Goal: Feedback & Contribution: Submit feedback/report problem

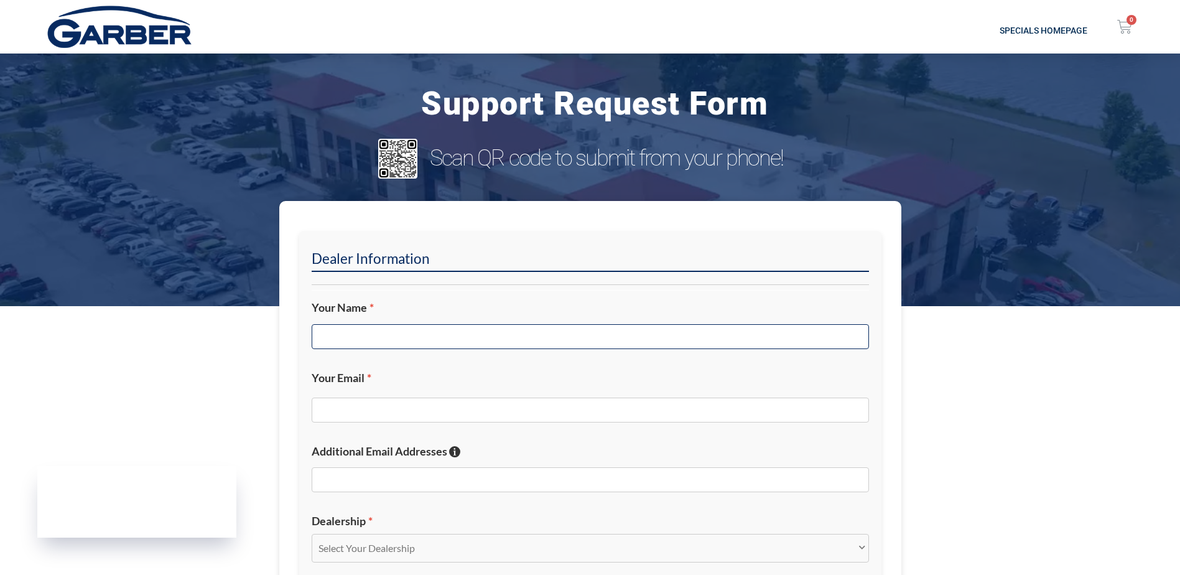
click at [389, 338] on input "Your Name *" at bounding box center [590, 336] width 557 height 25
type input "[PERSON_NAME]"
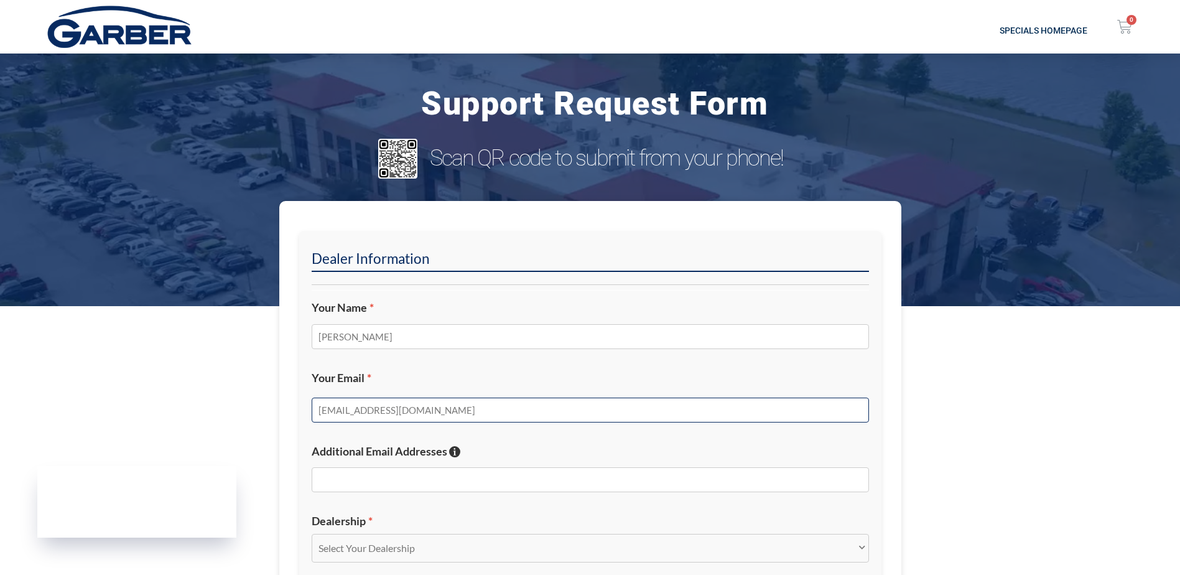
type input "[EMAIL_ADDRESS][DOMAIN_NAME]"
type input "j"
paste input "[EMAIL_ADDRESS][DOMAIN_NAME]"
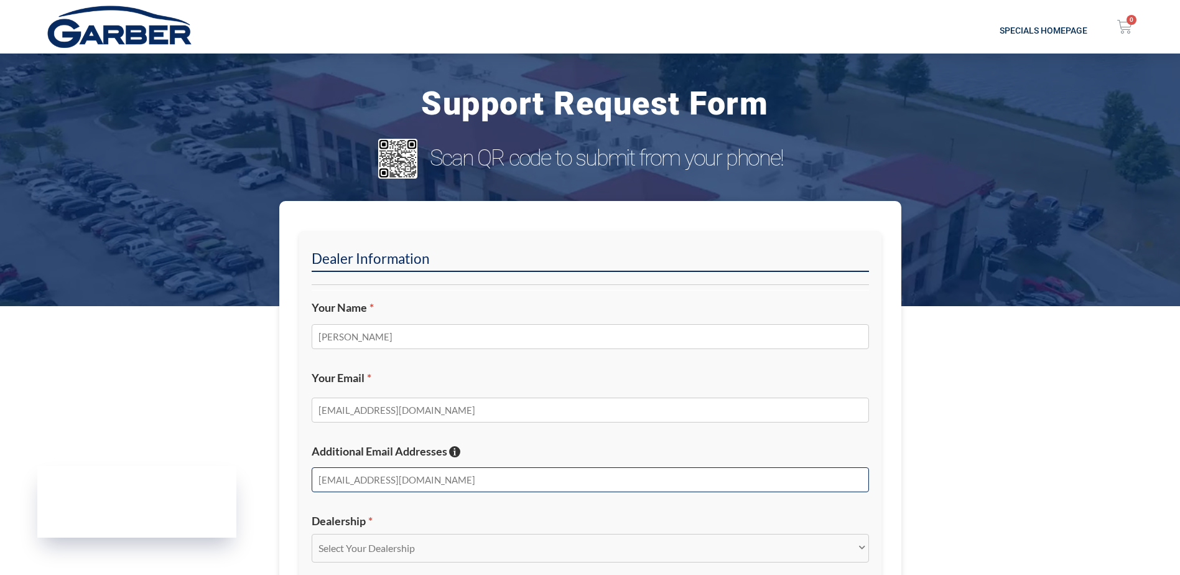
type input "[EMAIL_ADDRESS][DOMAIN_NAME]"
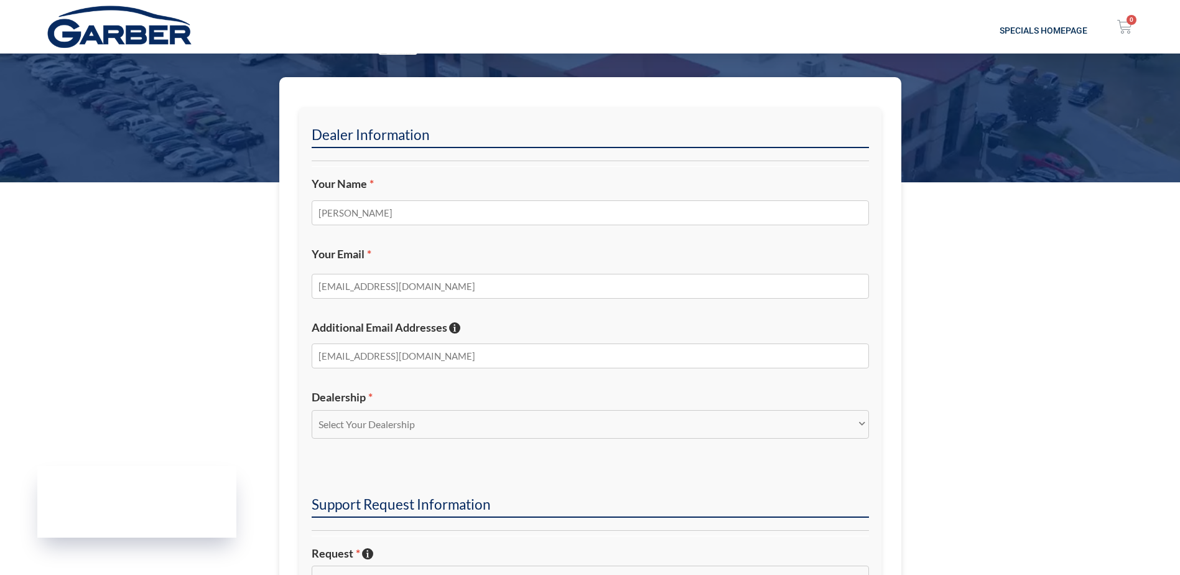
scroll to position [124, 0]
click at [366, 425] on select "Select Your Dealership Acura of Rochester Delray Buick GMC [PERSON_NAME] Automa…" at bounding box center [590, 423] width 557 height 29
select select "[PERSON_NAME] Buick GMC"
click at [312, 409] on select "Select Your Dealership Acura of Rochester Delray Buick GMC [PERSON_NAME] Automa…" at bounding box center [590, 423] width 557 height 29
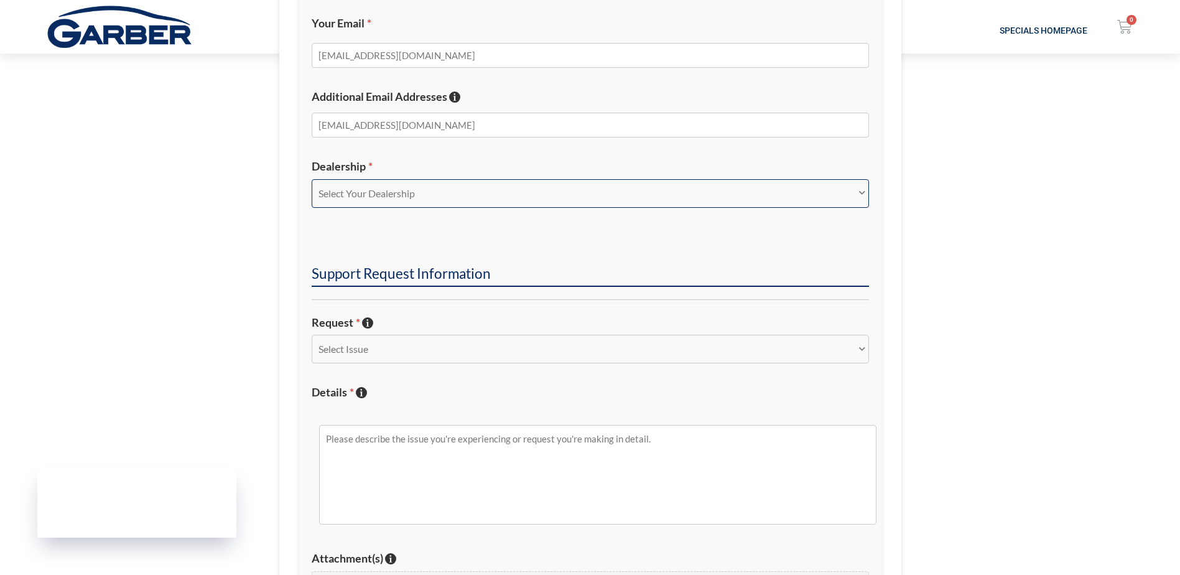
scroll to position [373, 0]
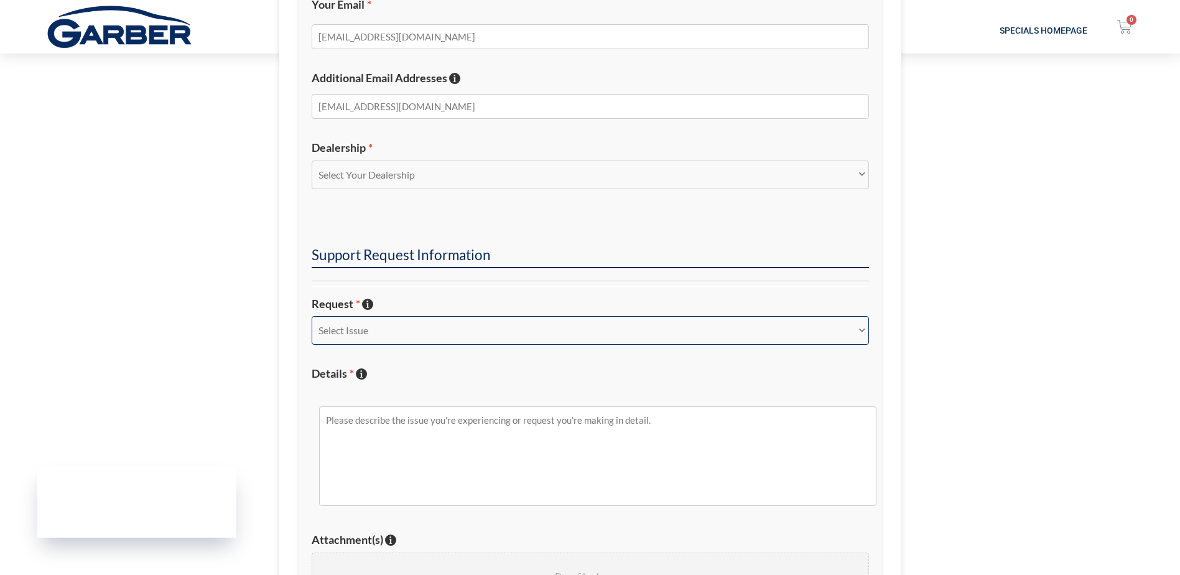
click at [359, 325] on select "Select Issue New Inquiry/Request Inventory Management Inventory Feed Website Fu…" at bounding box center [590, 330] width 557 height 29
select select "Website Functionality"
click at [312, 316] on select "Select Issue New Inquiry/Request Inventory Management Inventory Feed Website Fu…" at bounding box center [590, 330] width 557 height 29
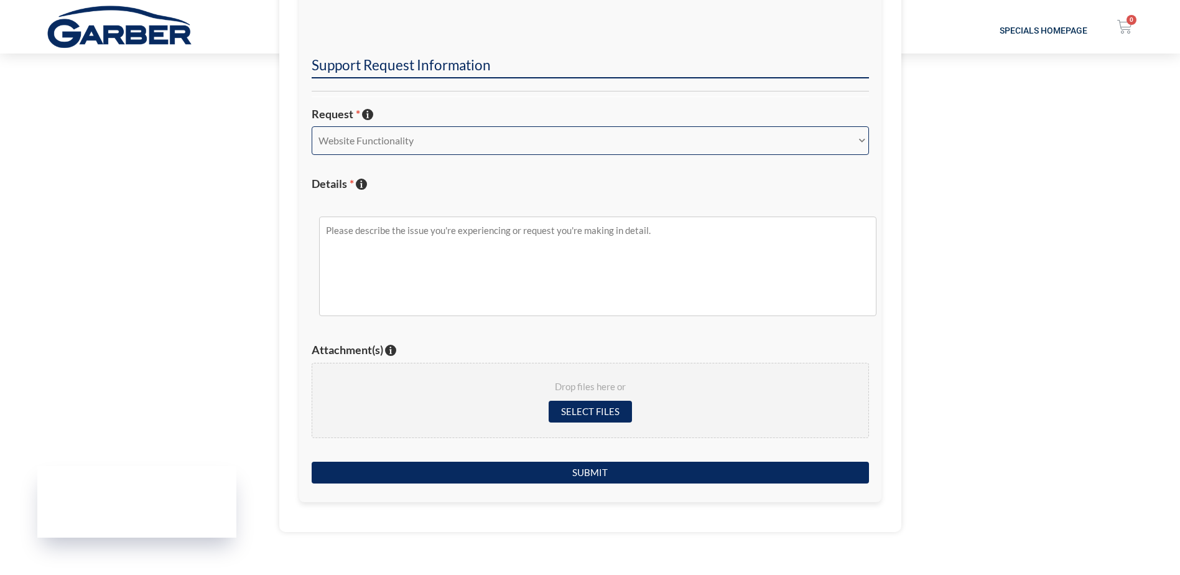
scroll to position [498, 0]
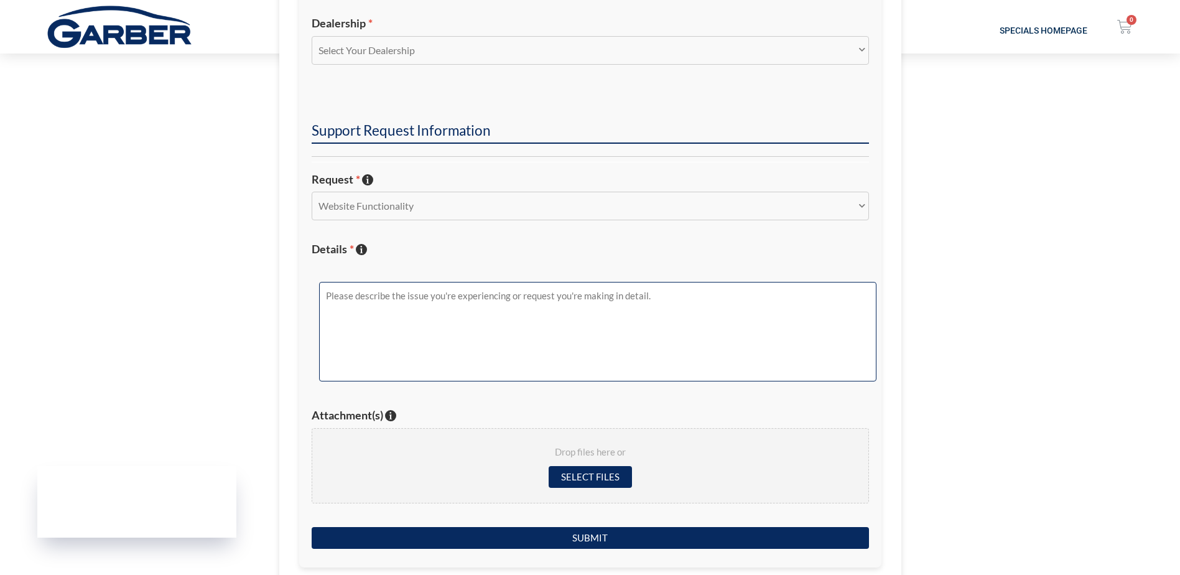
click at [392, 329] on textarea "Details * Describe the issue with specific details if possible!" at bounding box center [597, 332] width 557 height 100
click at [482, 323] on textarea "Team, I submitted 3 test leads this morning" at bounding box center [597, 332] width 557 height 100
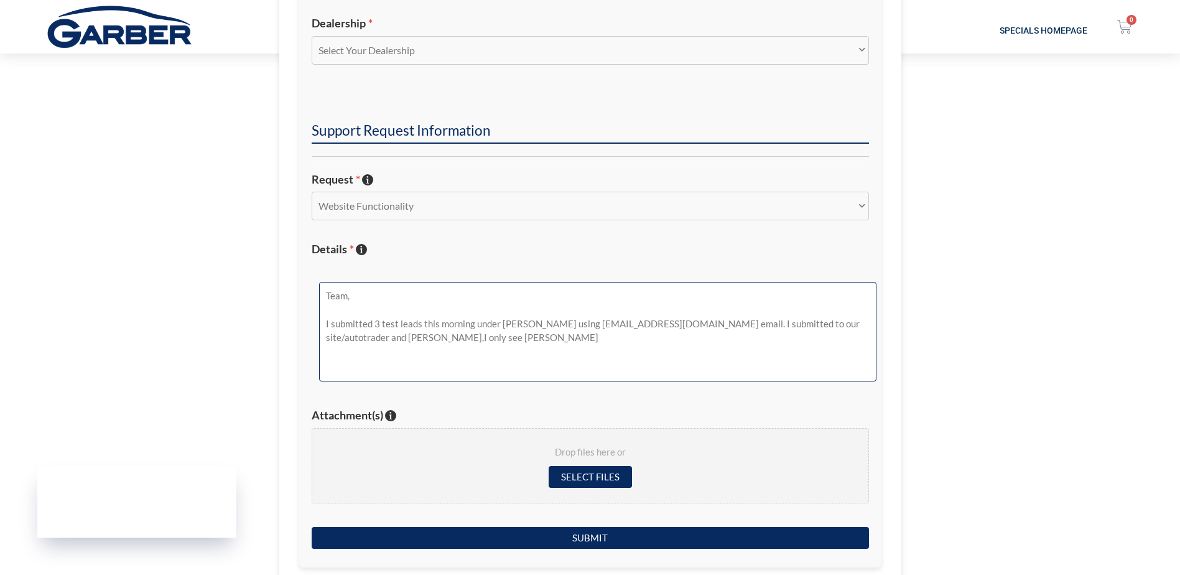
click at [420, 336] on textarea "Team, I submitted 3 test leads this morning under [PERSON_NAME] using [EMAIL_AD…" at bounding box center [597, 332] width 557 height 100
click at [505, 336] on textarea "Team, I submitted 3 test leads this morning under [PERSON_NAME] using [EMAIL_AD…" at bounding box center [597, 332] width 557 height 100
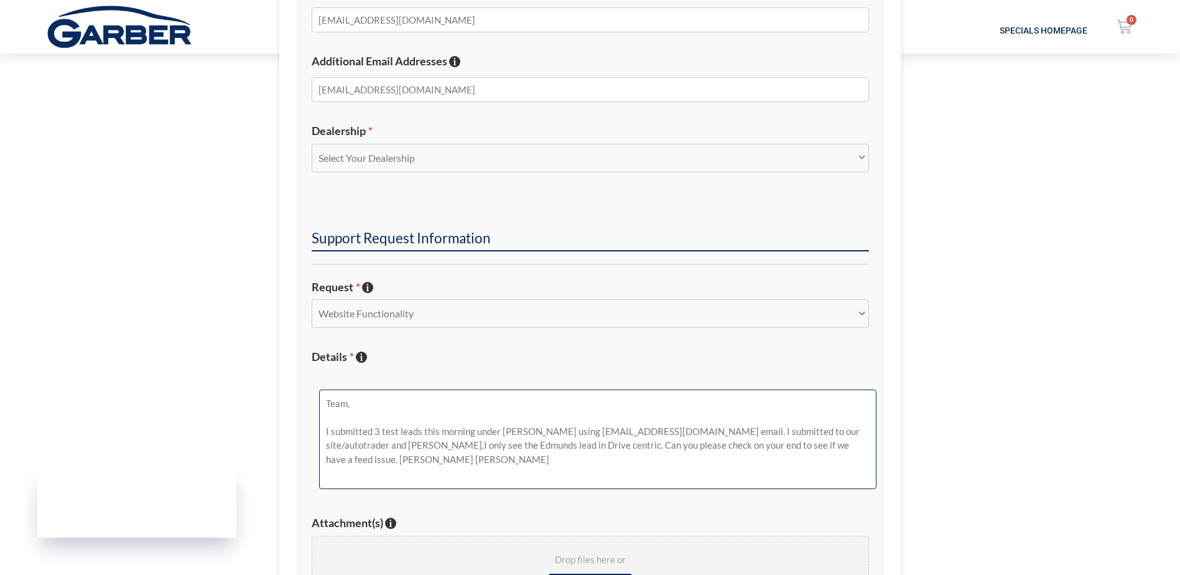
scroll to position [373, 0]
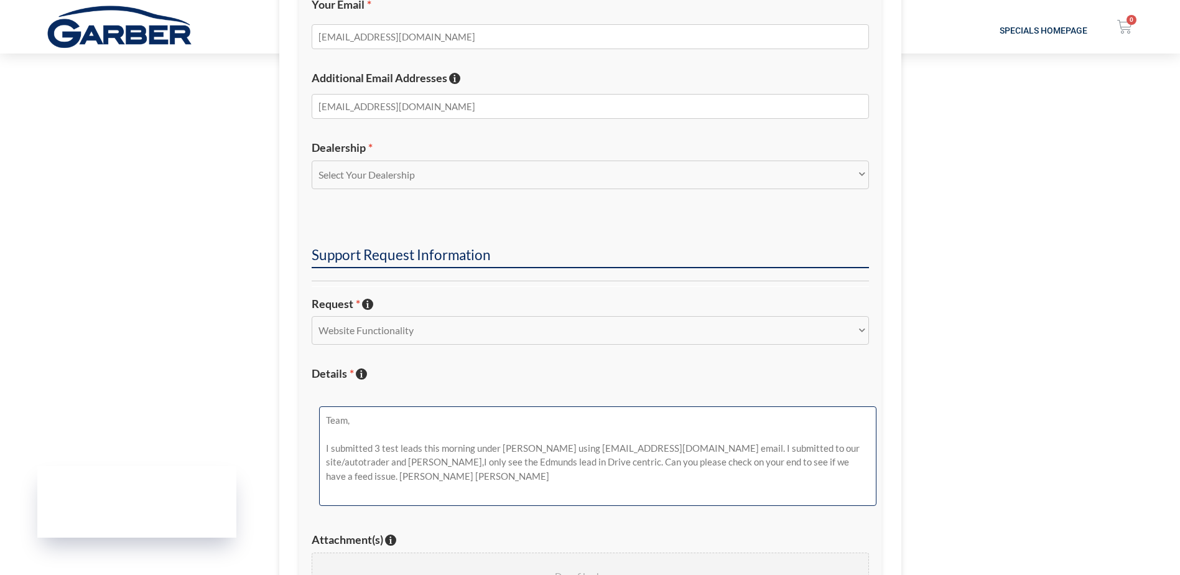
type textarea "Team, I submitted 3 test leads this morning under [PERSON_NAME] using [EMAIL_AD…"
click at [401, 333] on select "Select Issue New Inquiry/Request Inventory Management Inventory Feed Website Fu…" at bounding box center [590, 330] width 557 height 29
select select "Technical Issue"
click at [312, 316] on select "Select Issue New Inquiry/Request Inventory Management Inventory Feed Website Fu…" at bounding box center [590, 330] width 557 height 29
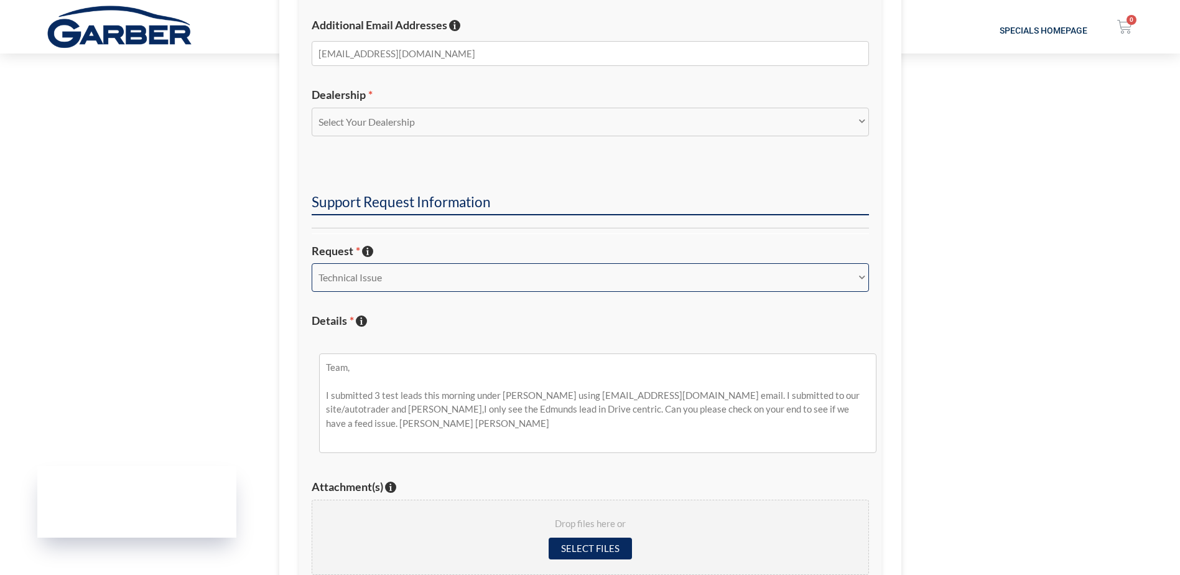
scroll to position [498, 0]
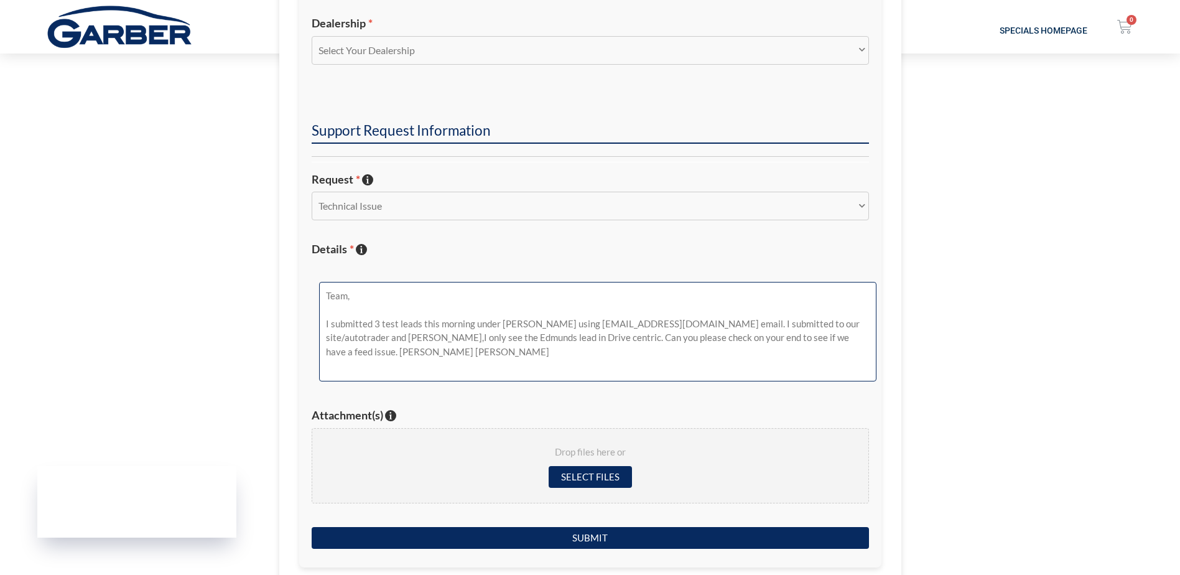
click at [420, 322] on textarea "Team, I submitted 3 test leads this morning under [PERSON_NAME] using [EMAIL_AD…" at bounding box center [597, 332] width 557 height 100
click at [437, 359] on textarea "Team, I submitted 3 test leads on Preowned this morning under [PERSON_NAME] usi…" at bounding box center [597, 332] width 557 height 100
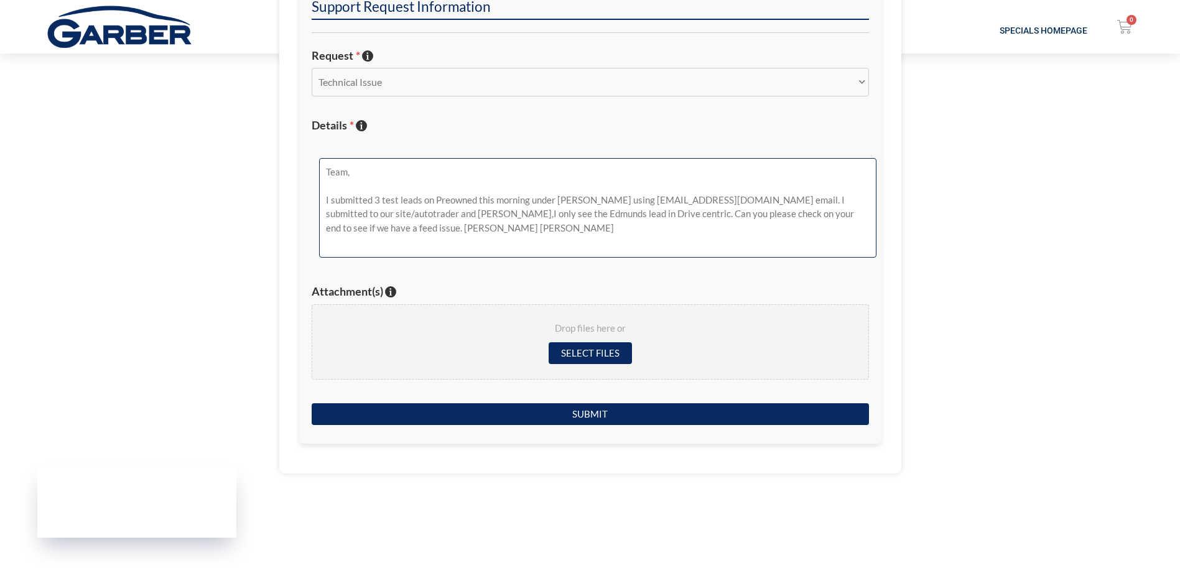
scroll to position [622, 0]
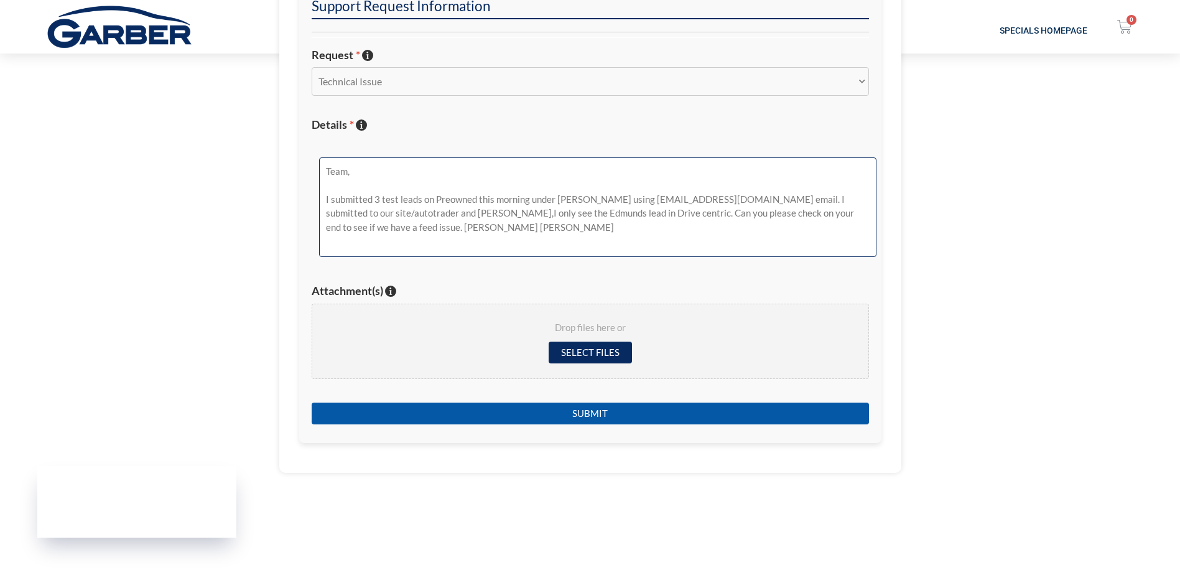
type textarea "Team, I submitted 3 test leads on Preowned this morning under [PERSON_NAME] usi…"
click at [606, 414] on input "Submit" at bounding box center [590, 413] width 557 height 22
